Goal: Task Accomplishment & Management: Manage account settings

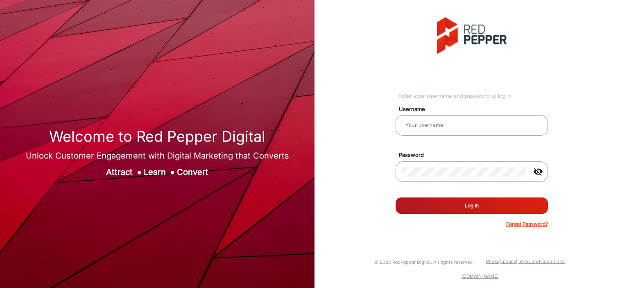
type input "[PERSON_NAME]"
click at [444, 201] on button "Log In" at bounding box center [471, 205] width 152 height 16
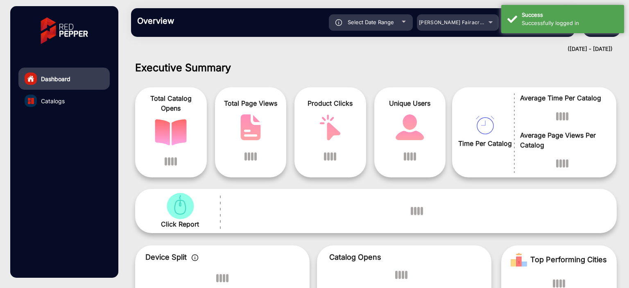
scroll to position [6, 0]
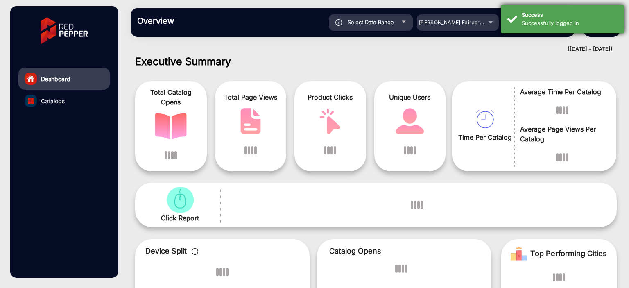
click at [612, 27] on div "Success Successfully logged in" at bounding box center [562, 19] width 123 height 28
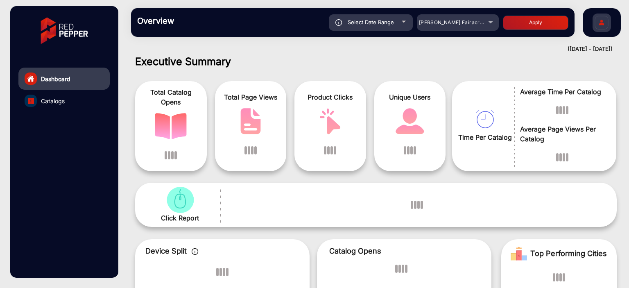
click at [605, 24] on img at bounding box center [601, 23] width 17 height 29
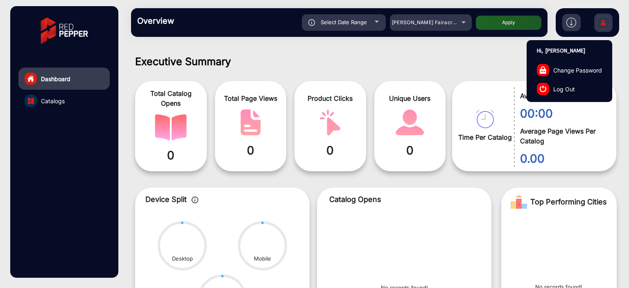
click at [563, 87] on span "Log Out" at bounding box center [564, 88] width 22 height 9
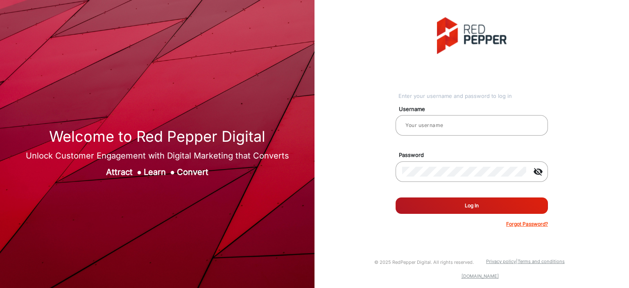
type input "[PERSON_NAME]"
